Goal: Download file/media

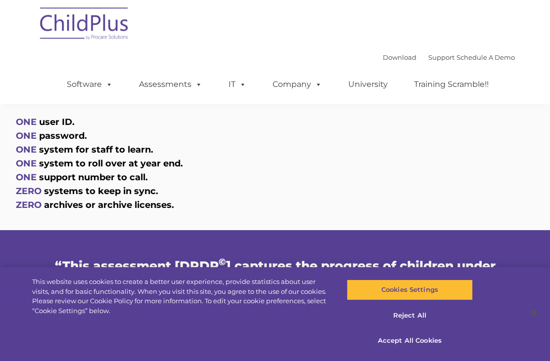
scroll to position [582, 0]
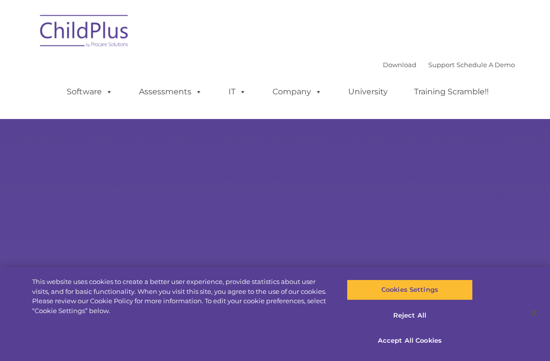
type input ""
select select "MEDIUM"
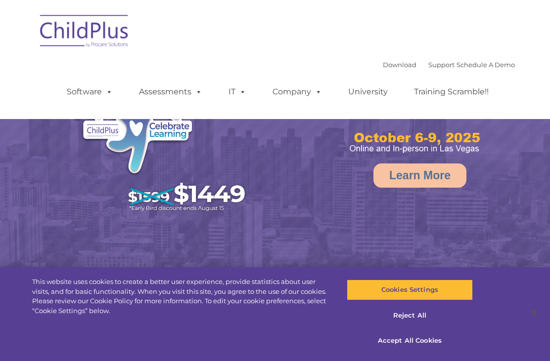
select select "MEDIUM"
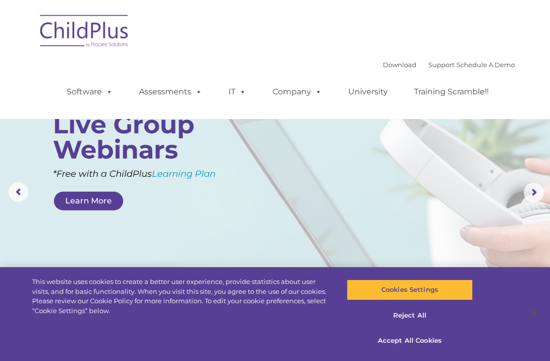
click at [101, 33] on img at bounding box center [84, 32] width 99 height 49
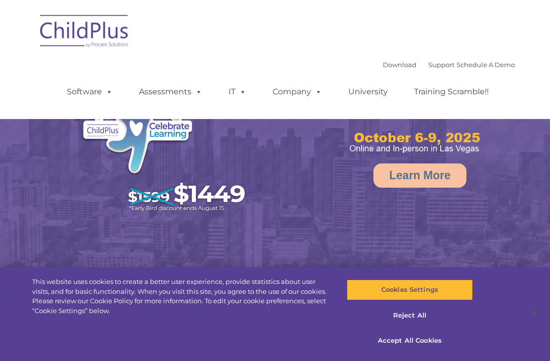
select select "MEDIUM"
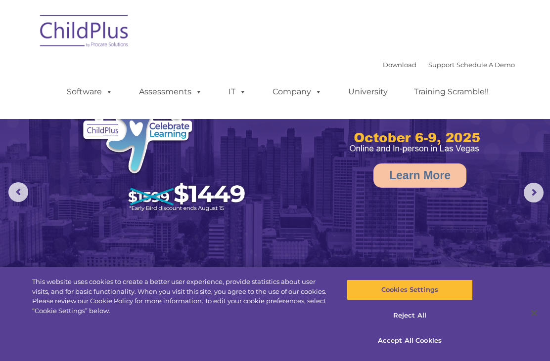
click at [391, 63] on link "Download" at bounding box center [400, 65] width 34 height 8
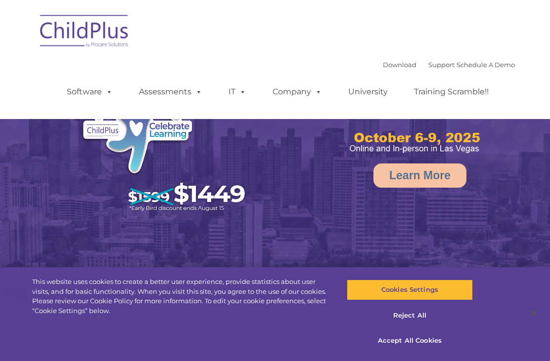
select select "MEDIUM"
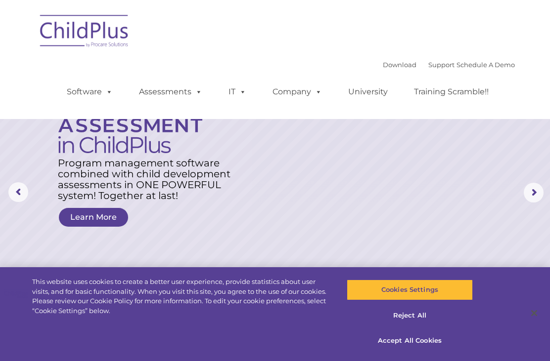
click at [386, 64] on link "Download" at bounding box center [400, 65] width 34 height 8
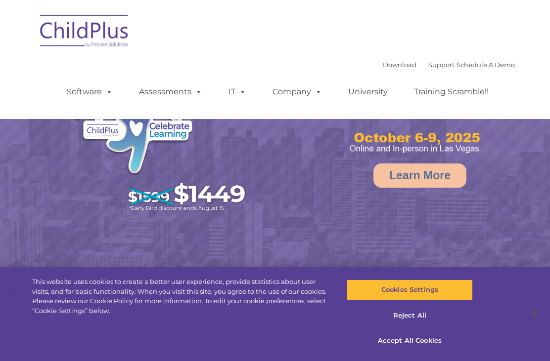
select select "MEDIUM"
